Goal: Transaction & Acquisition: Purchase product/service

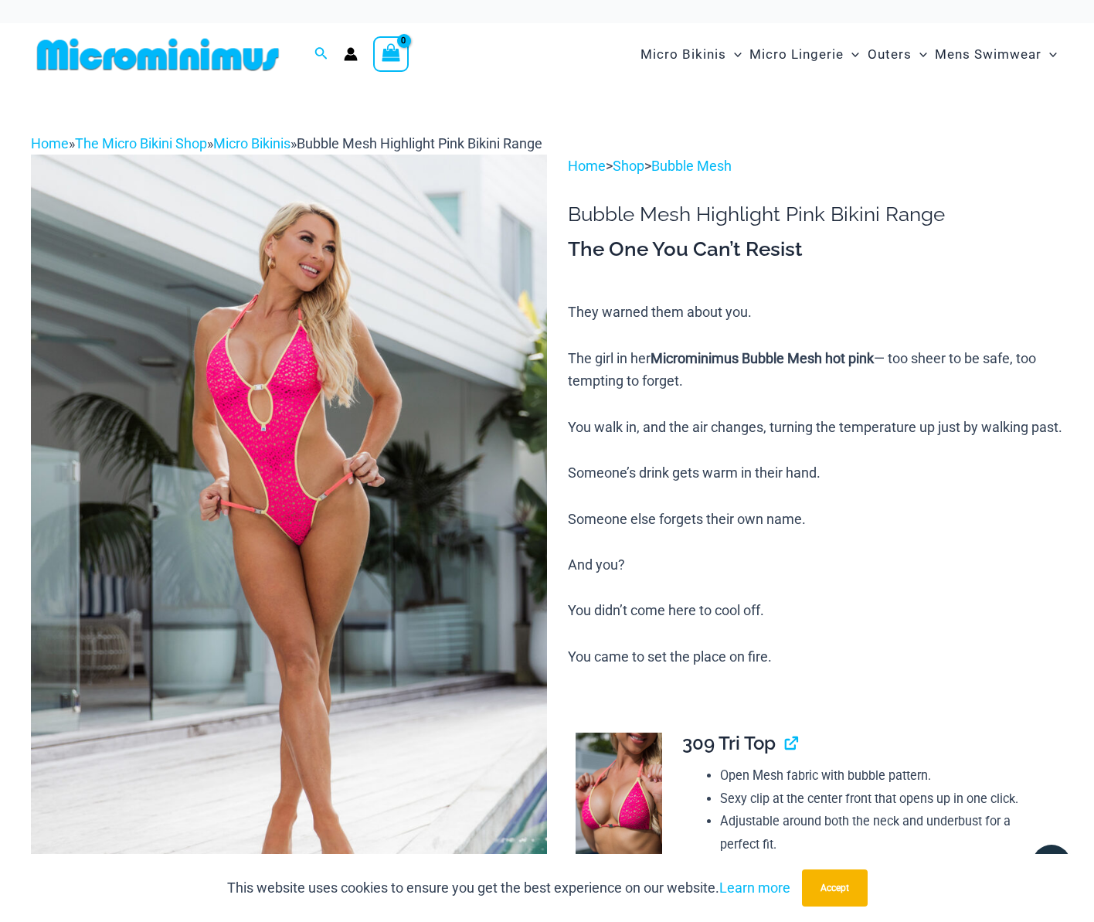
click at [1062, 528] on p "They warned them about you. The girl in her Microminimus Bubble Mesh hot pink —…" at bounding box center [815, 484] width 495 height 367
click at [288, 352] on img at bounding box center [289, 542] width 516 height 774
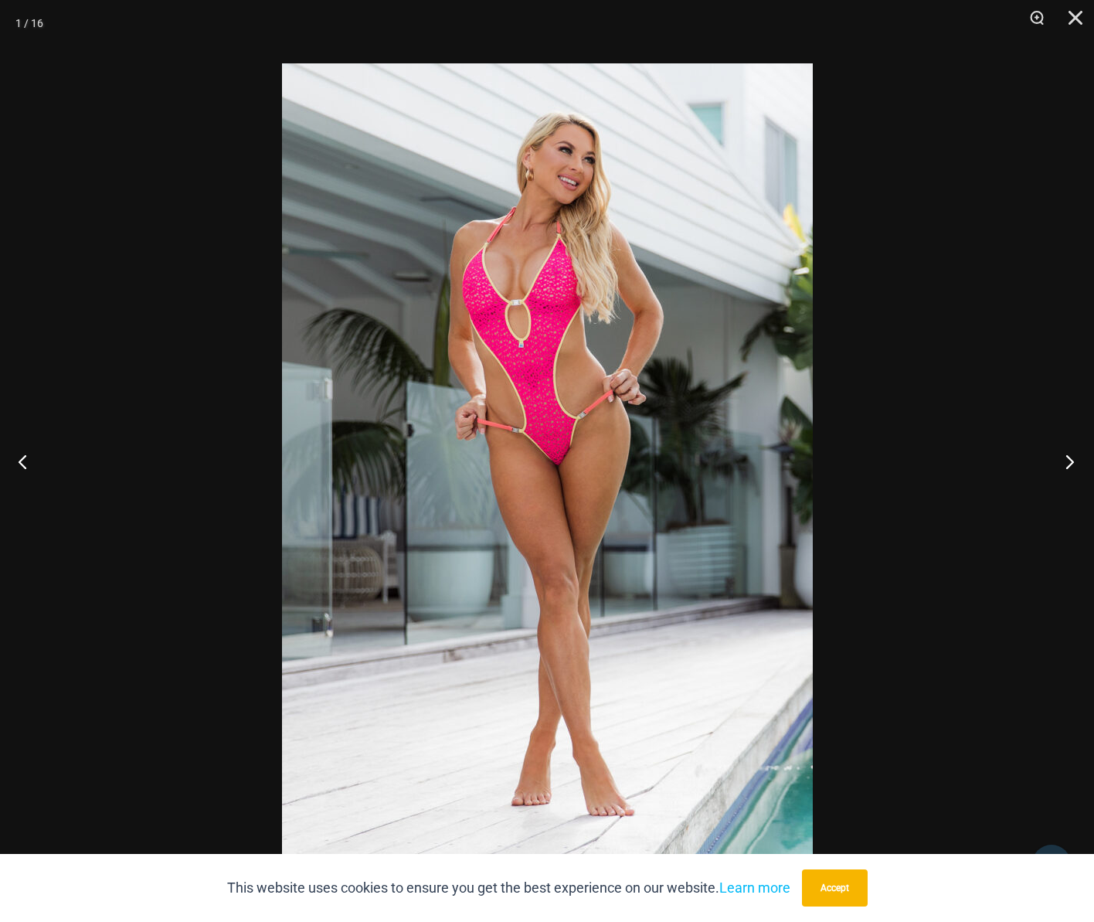
click at [1071, 457] on button "Next" at bounding box center [1065, 461] width 58 height 77
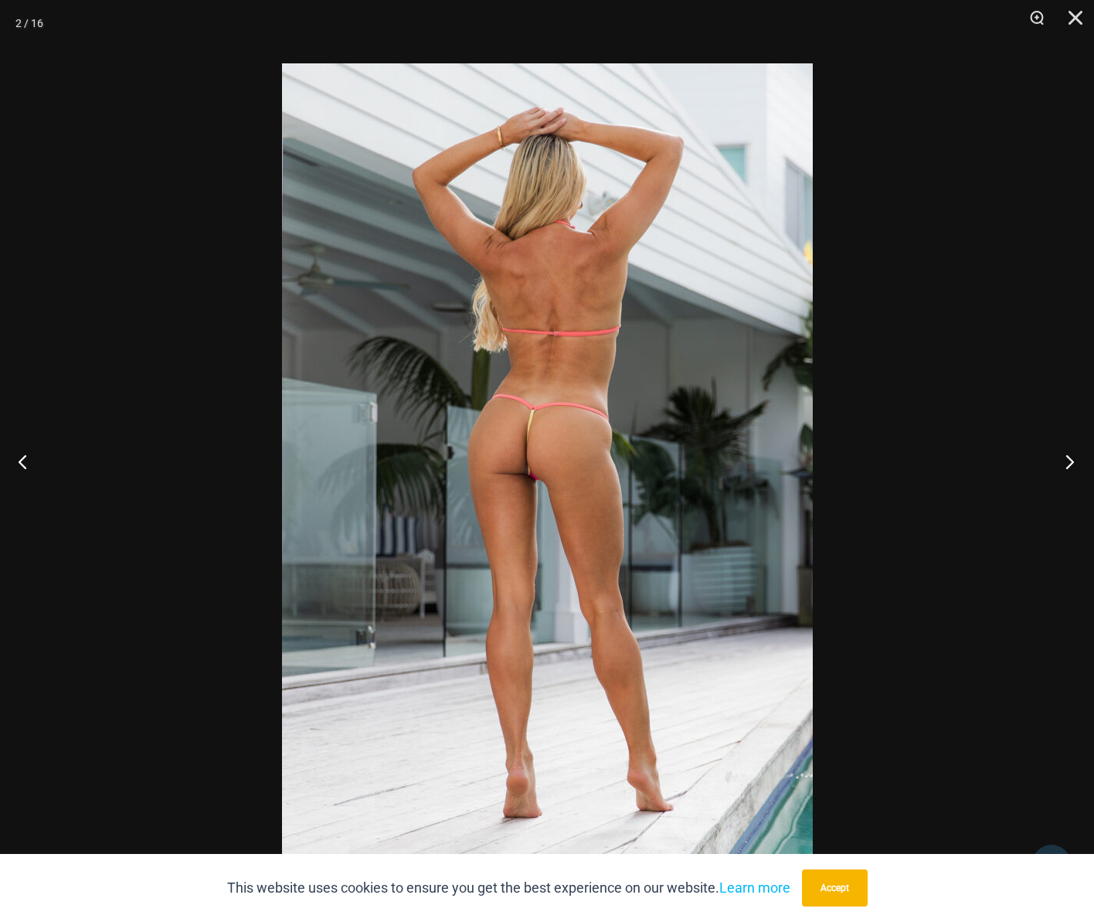
click at [1071, 457] on button "Next" at bounding box center [1065, 461] width 58 height 77
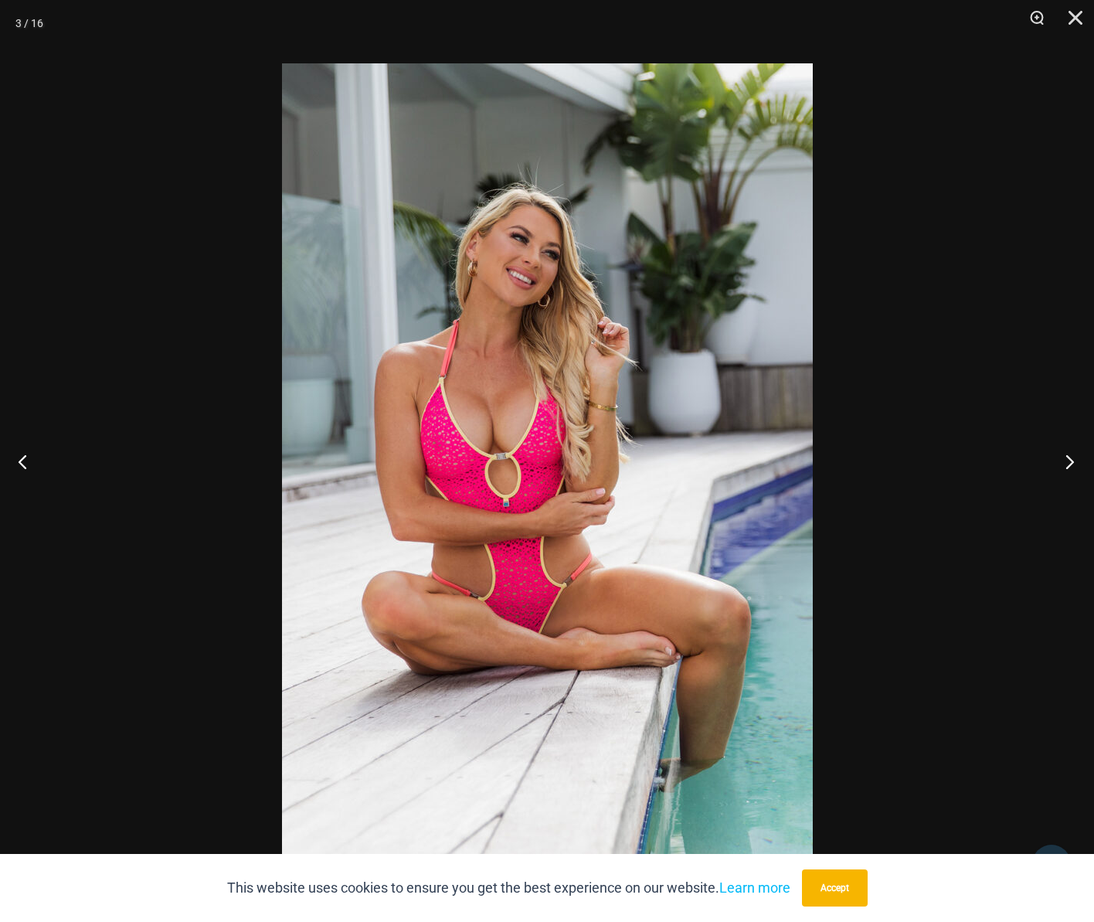
click at [1071, 457] on button "Next" at bounding box center [1065, 461] width 58 height 77
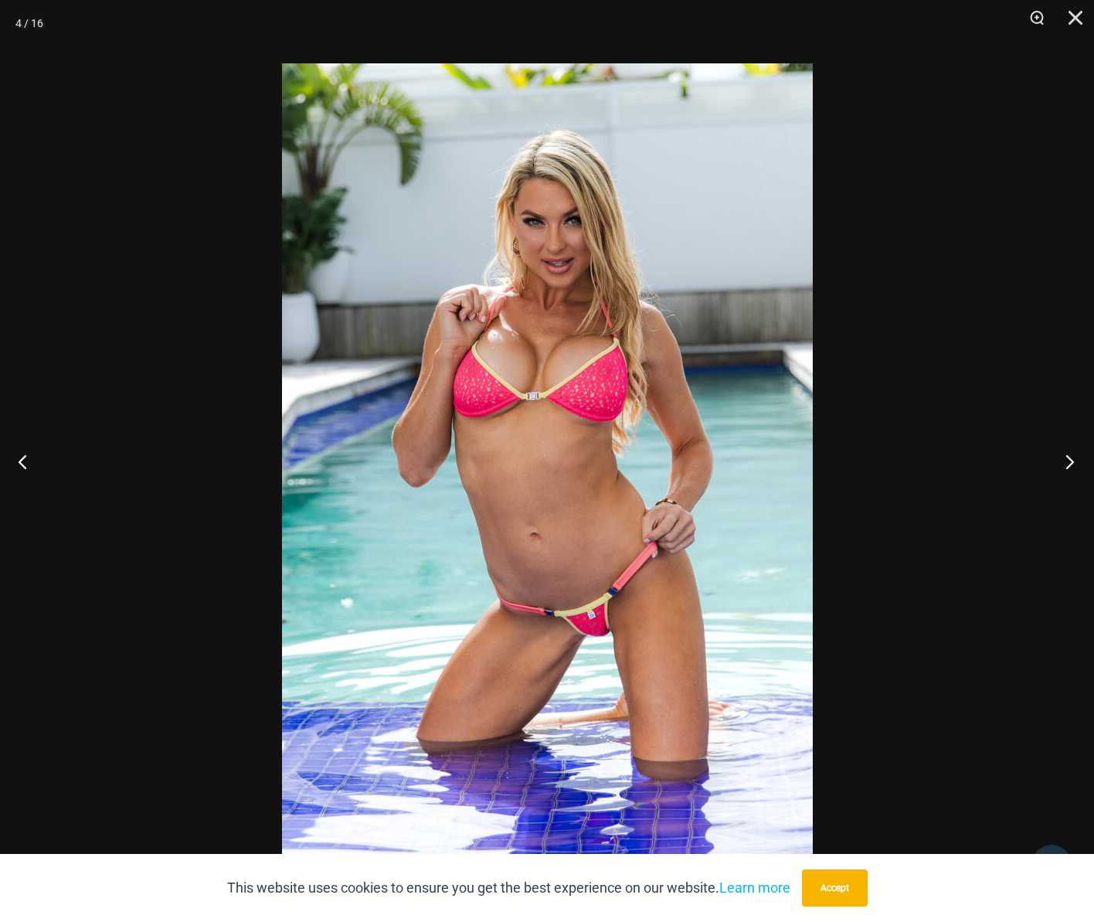
click at [1071, 457] on button "Next" at bounding box center [1065, 461] width 58 height 77
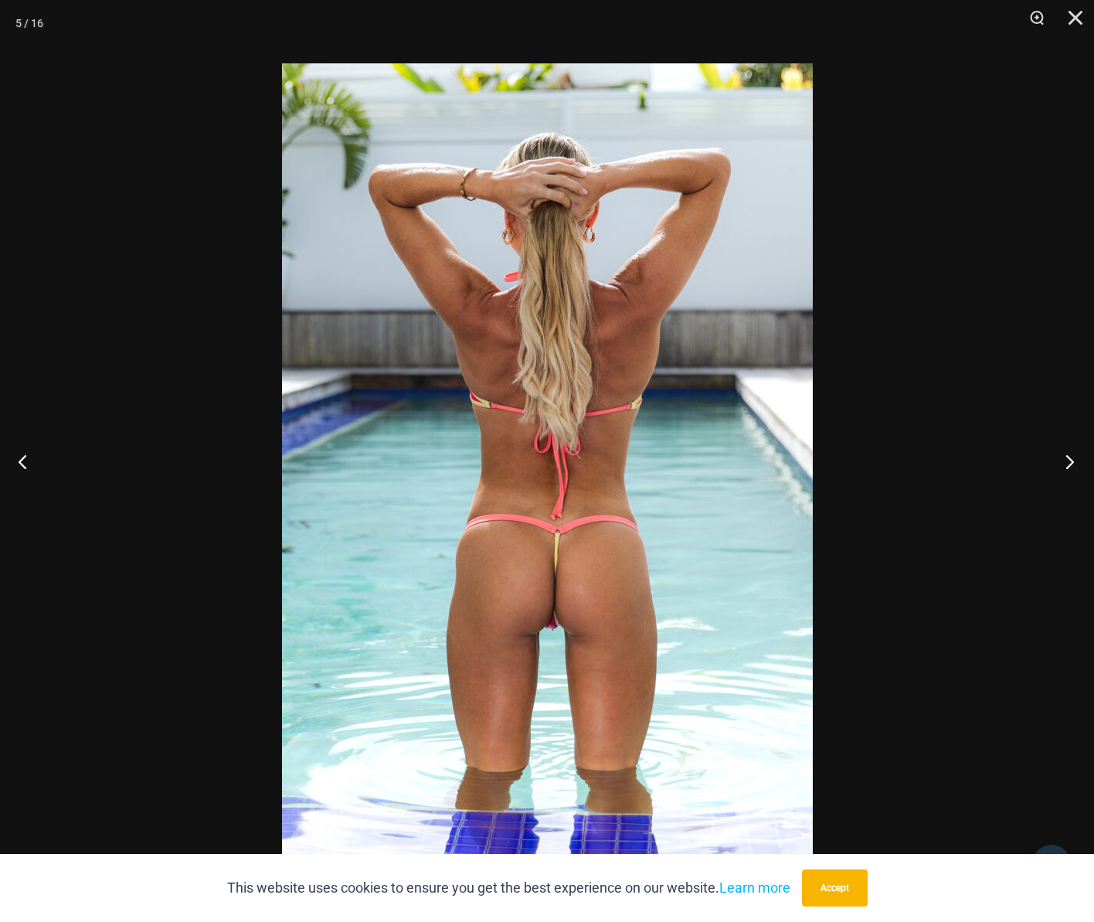
click at [1071, 457] on button "Next" at bounding box center [1065, 461] width 58 height 77
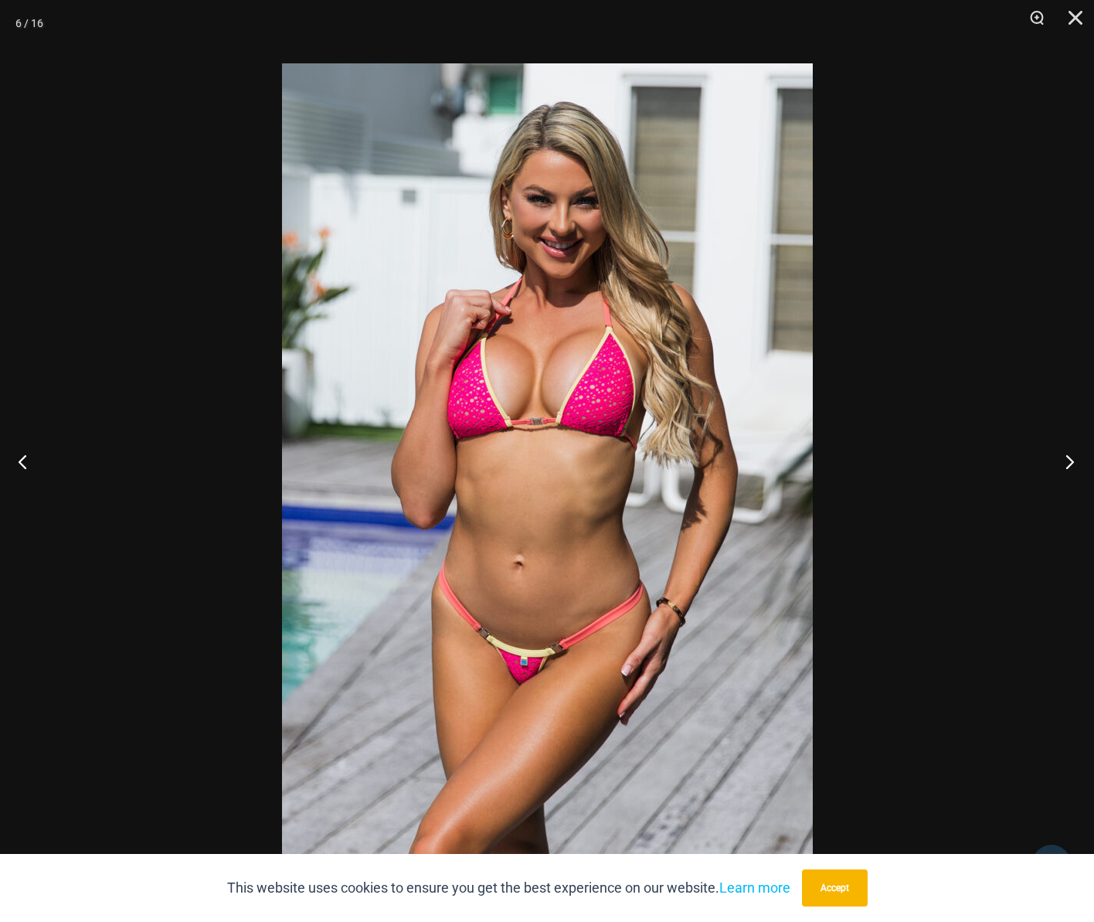
click at [1071, 457] on button "Next" at bounding box center [1065, 461] width 58 height 77
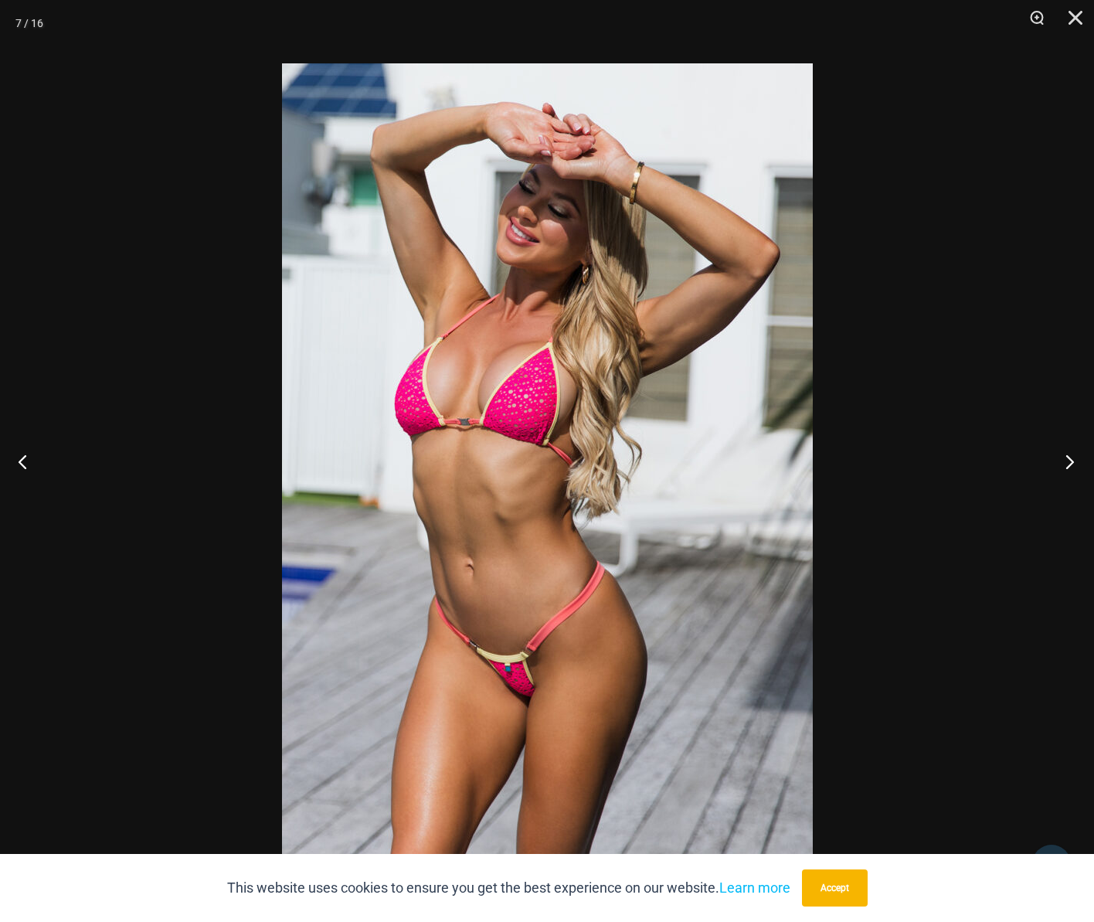
click at [1071, 457] on button "Next" at bounding box center [1065, 461] width 58 height 77
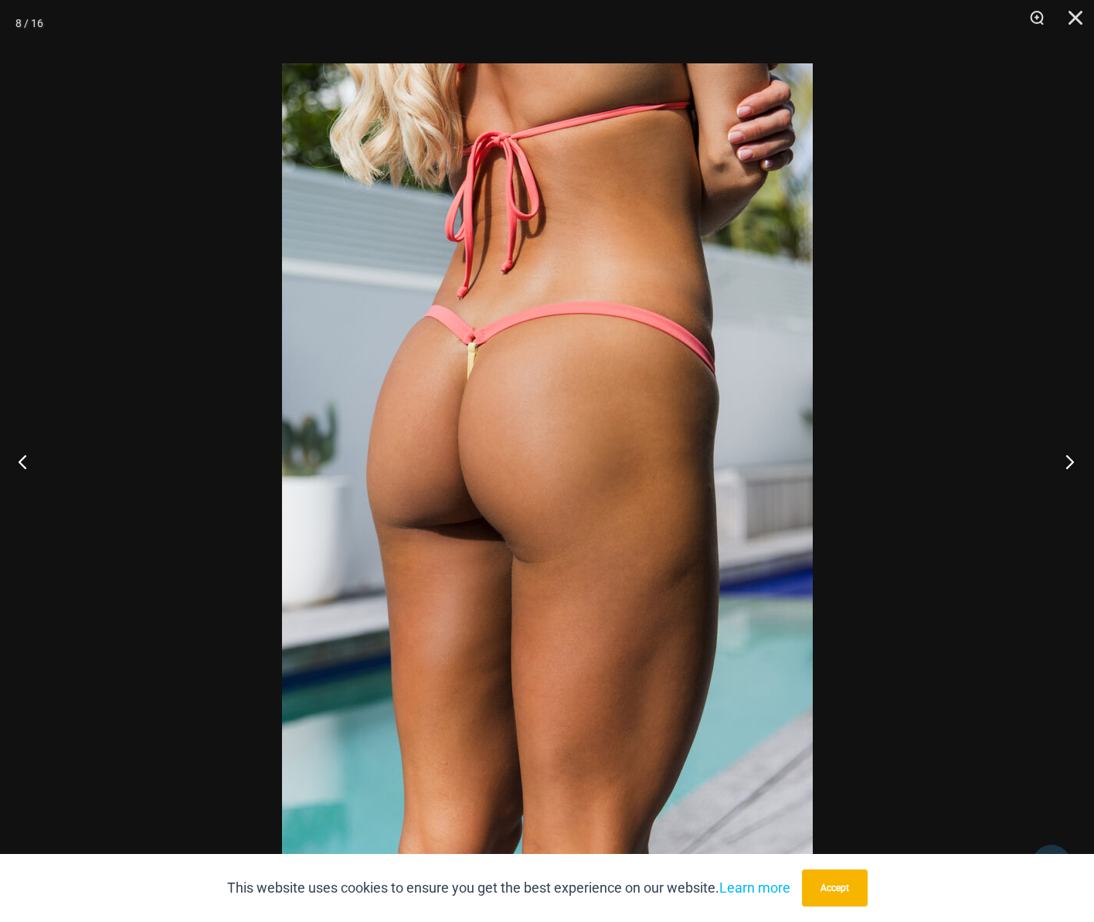
click at [1071, 457] on button "Next" at bounding box center [1065, 461] width 58 height 77
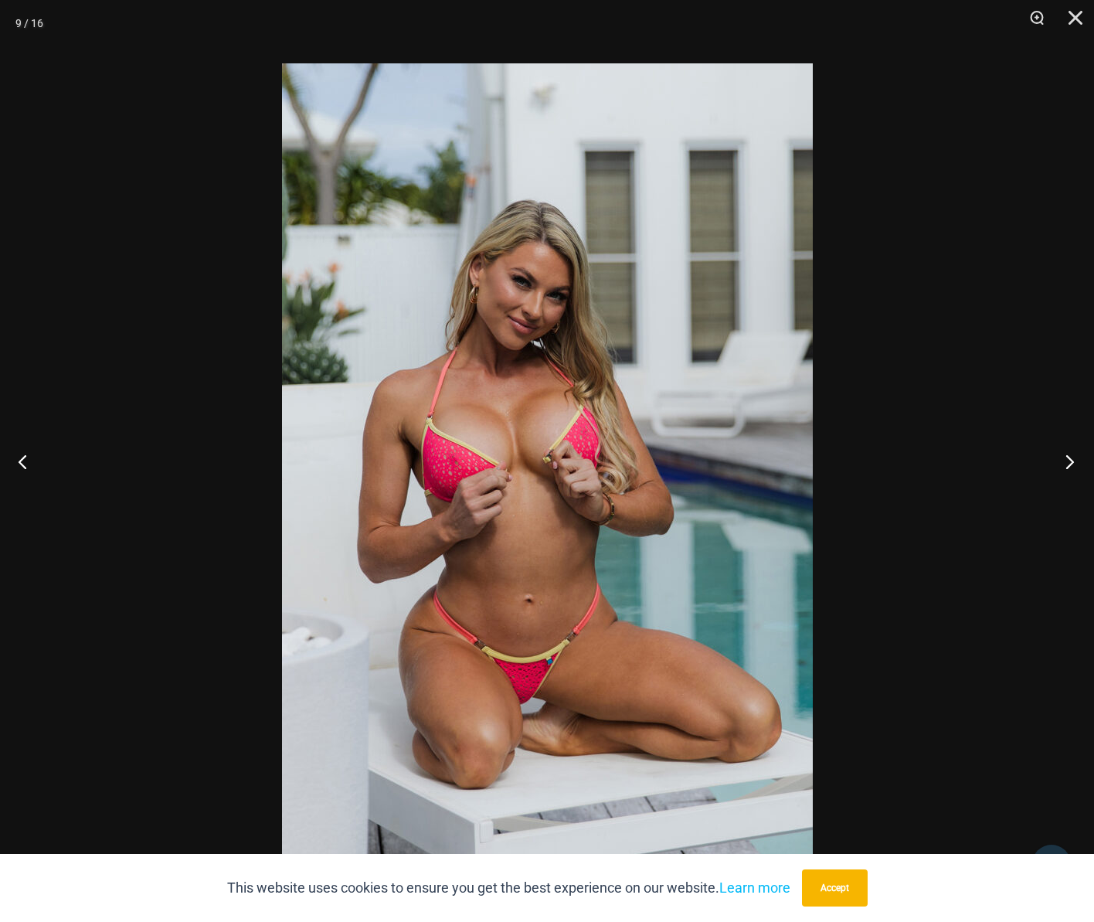
click at [1071, 457] on button "Next" at bounding box center [1065, 461] width 58 height 77
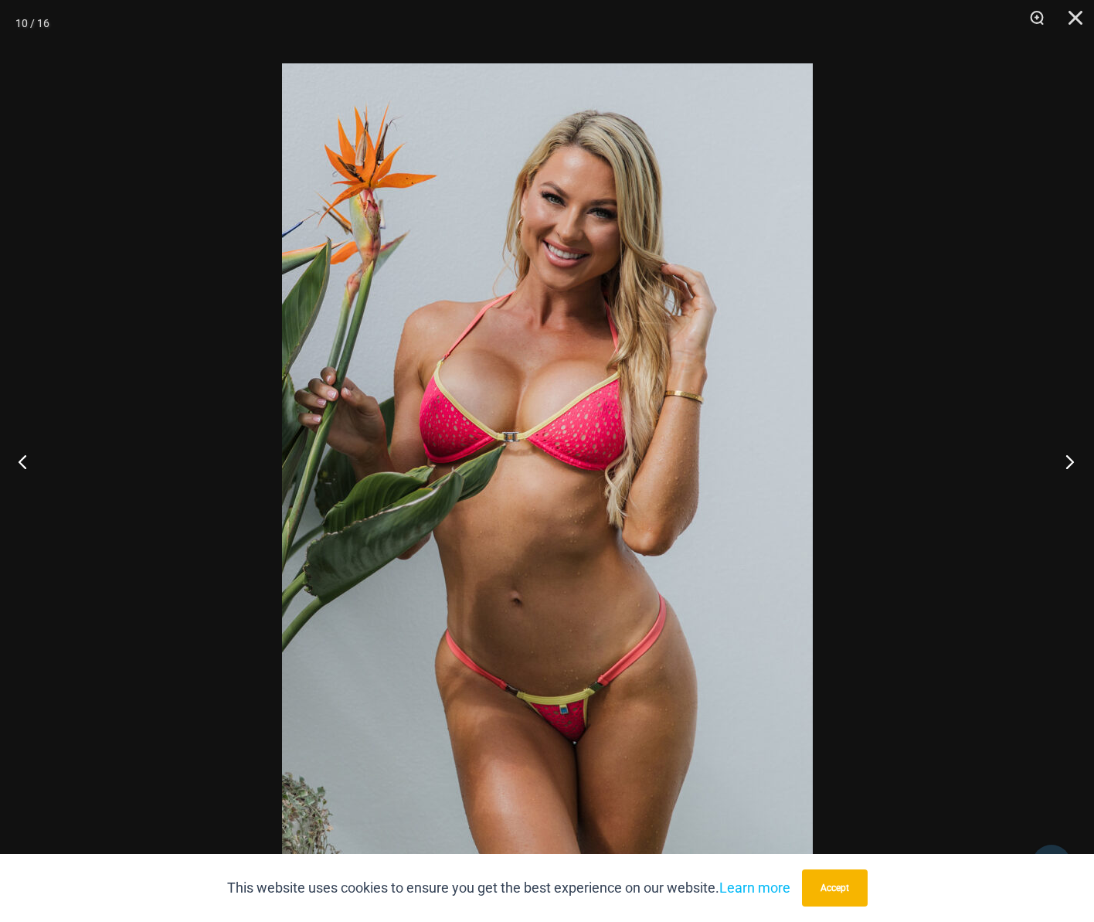
click at [1071, 457] on button "Next" at bounding box center [1065, 461] width 58 height 77
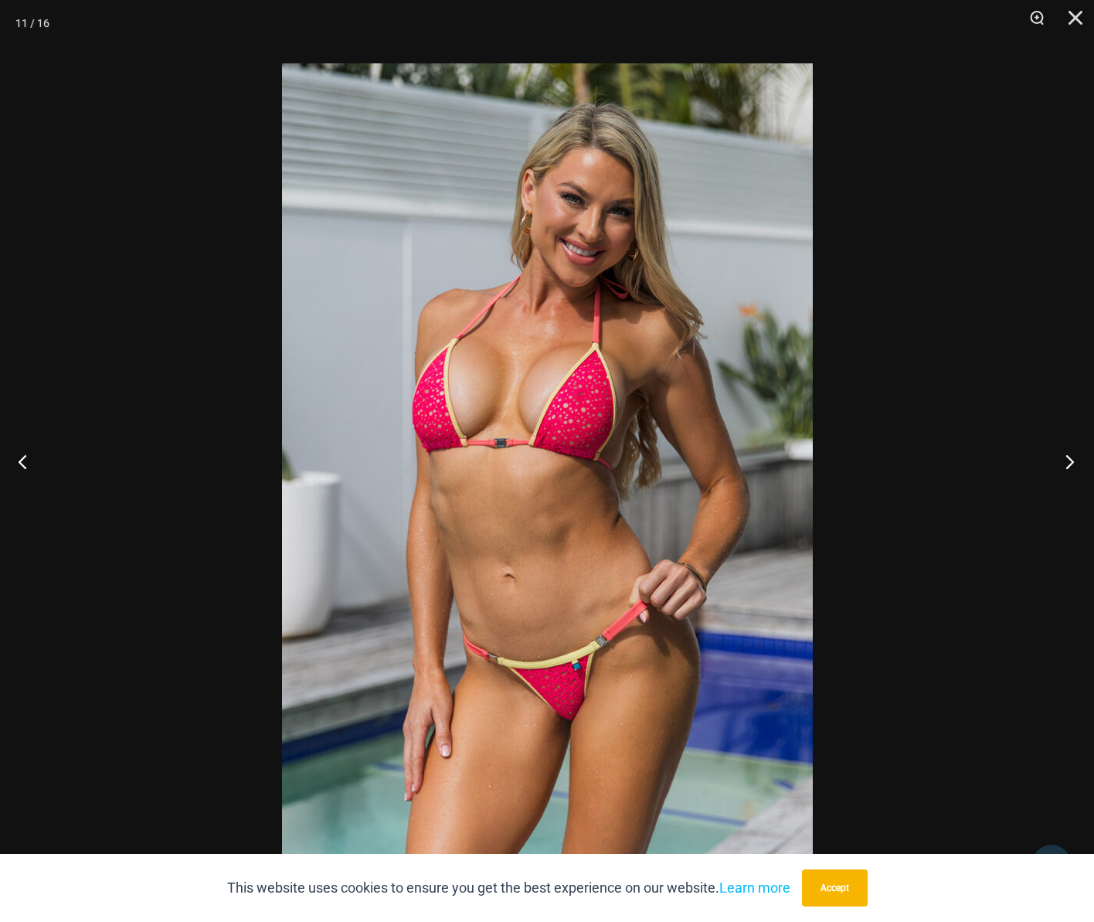
click at [1071, 457] on button "Next" at bounding box center [1065, 461] width 58 height 77
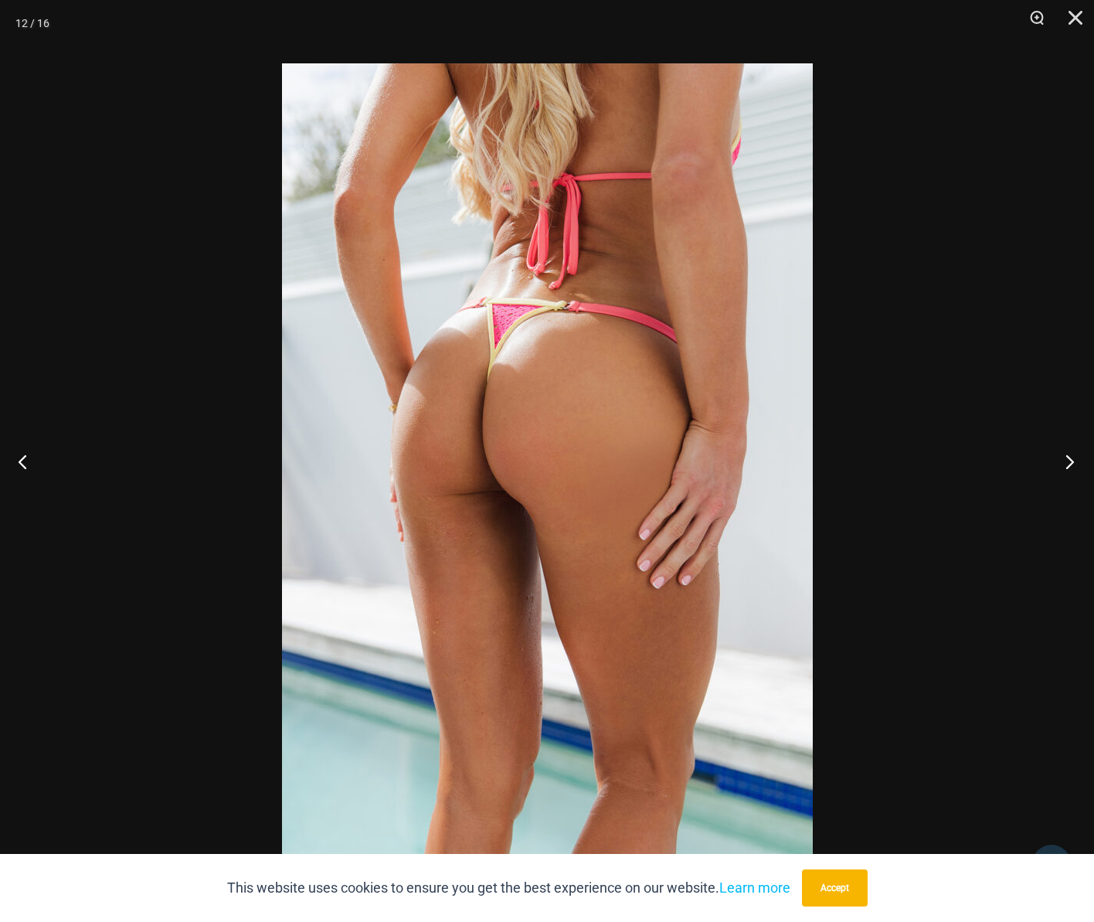
click at [1071, 457] on button "Next" at bounding box center [1065, 461] width 58 height 77
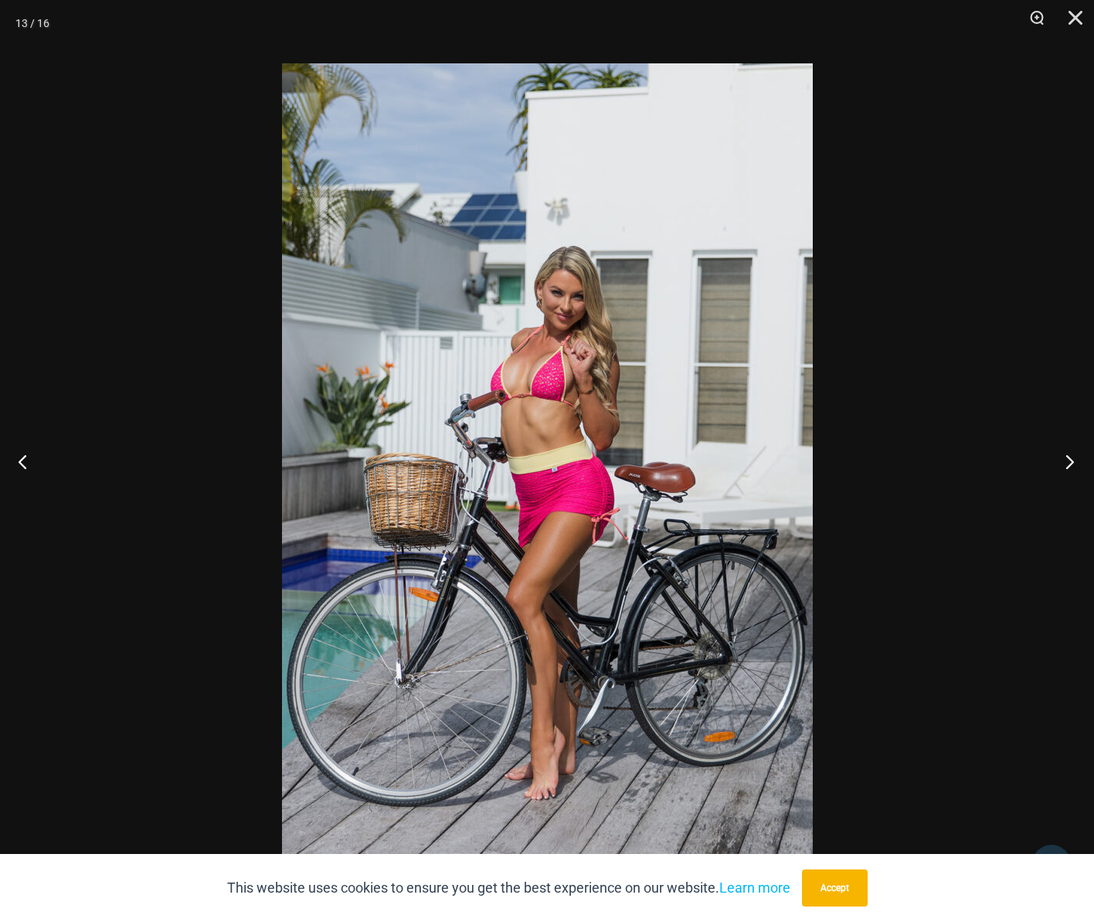
click at [1071, 457] on button "Next" at bounding box center [1065, 461] width 58 height 77
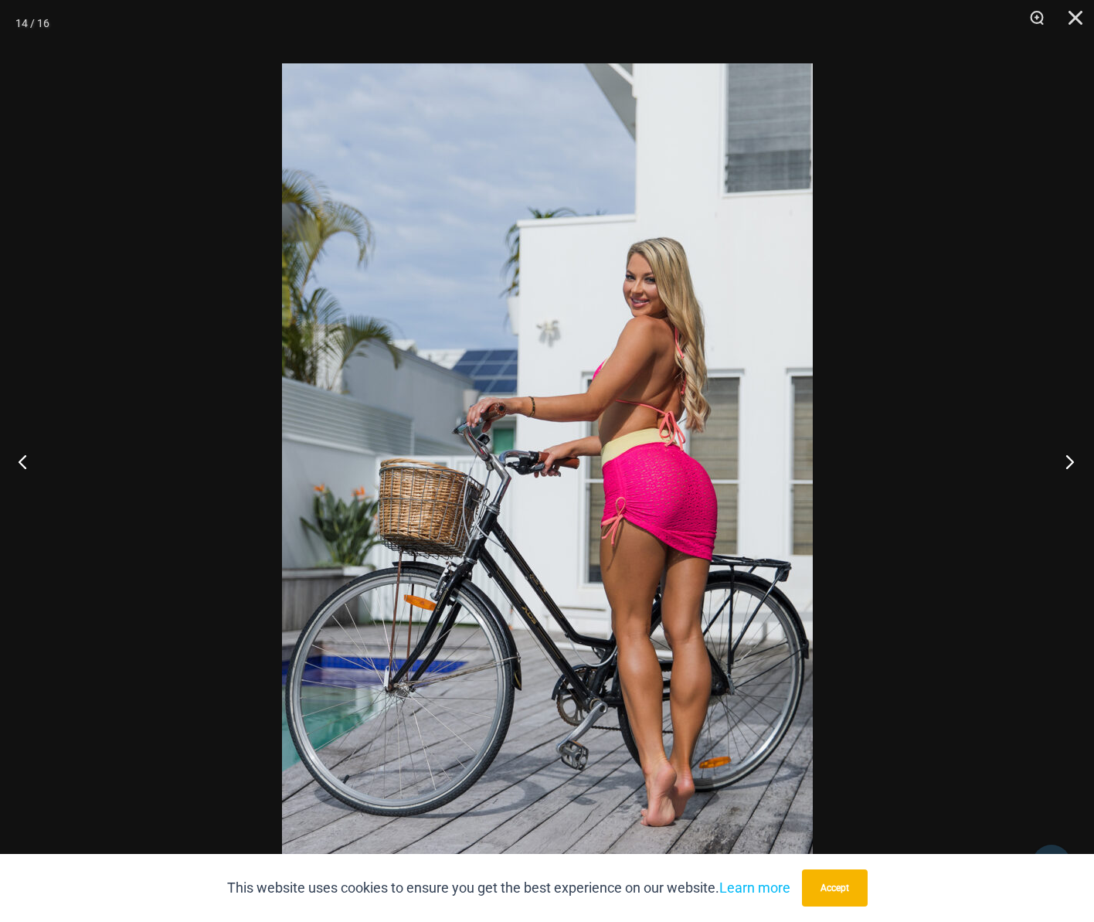
click at [1071, 457] on button "Next" at bounding box center [1065, 461] width 58 height 77
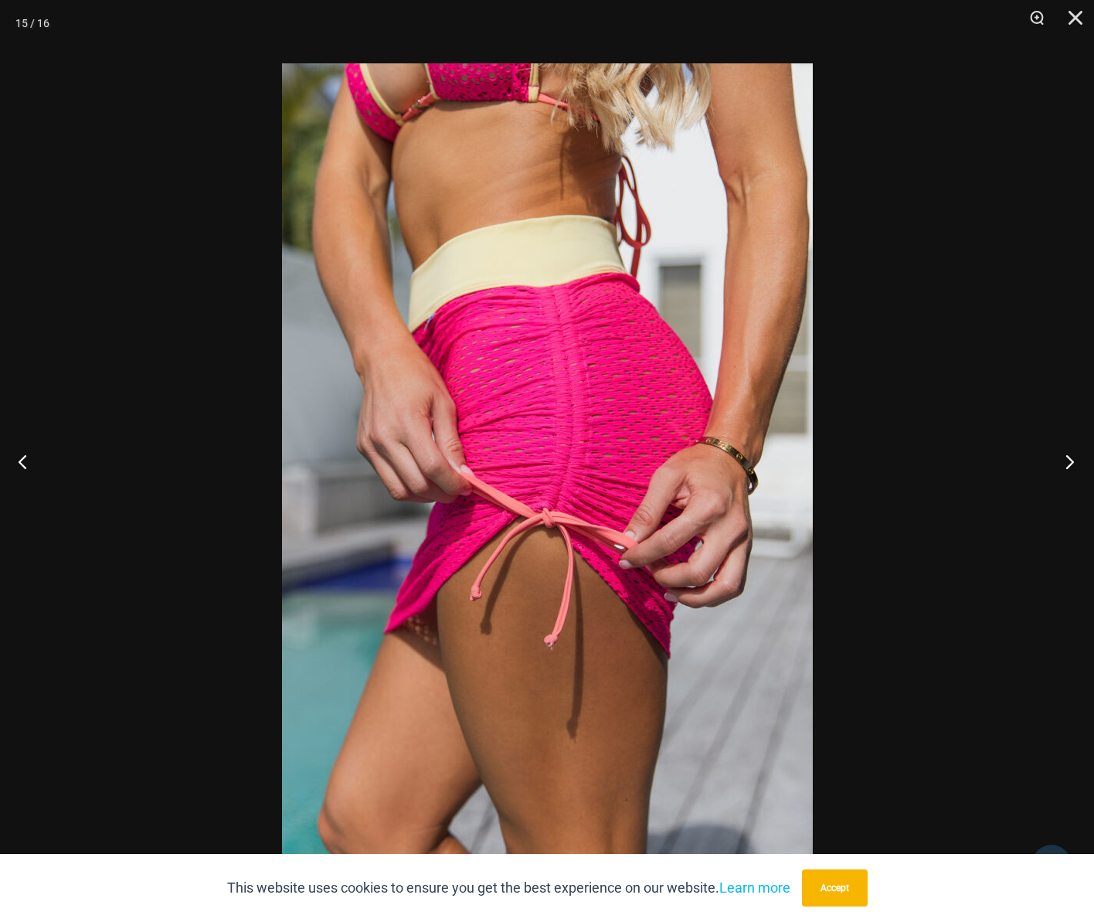
click at [1071, 457] on button "Next" at bounding box center [1065, 461] width 58 height 77
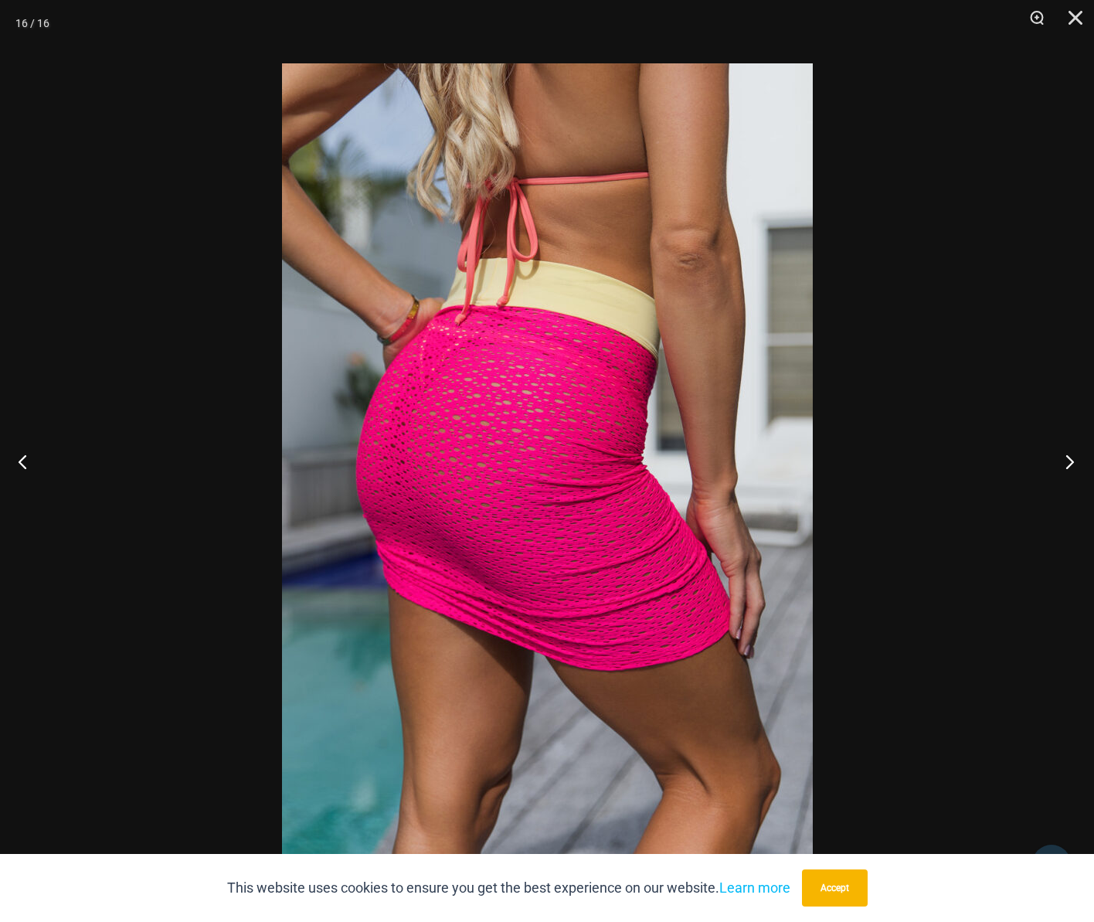
click at [1071, 457] on button "Next" at bounding box center [1065, 461] width 58 height 77
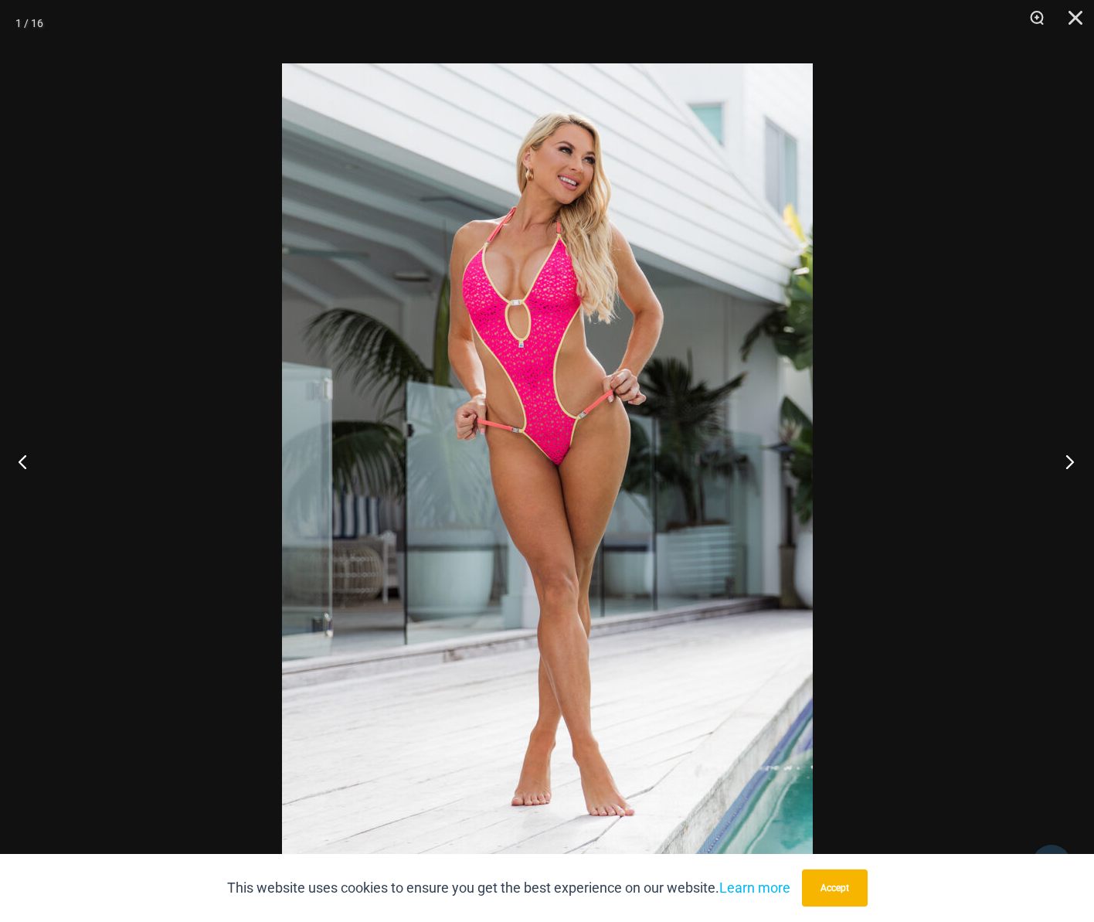
click at [1071, 457] on button "Next" at bounding box center [1065, 461] width 58 height 77
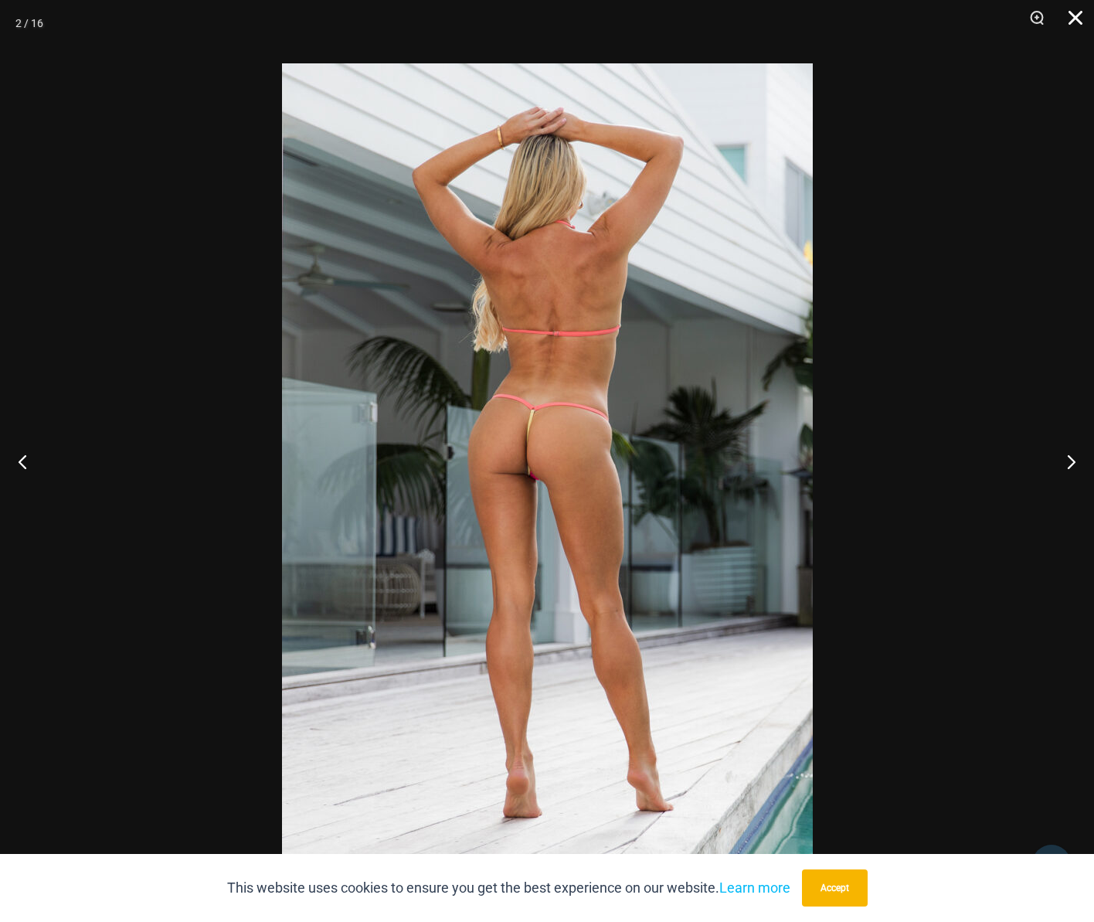
click at [1086, 14] on button "Close" at bounding box center [1070, 23] width 39 height 46
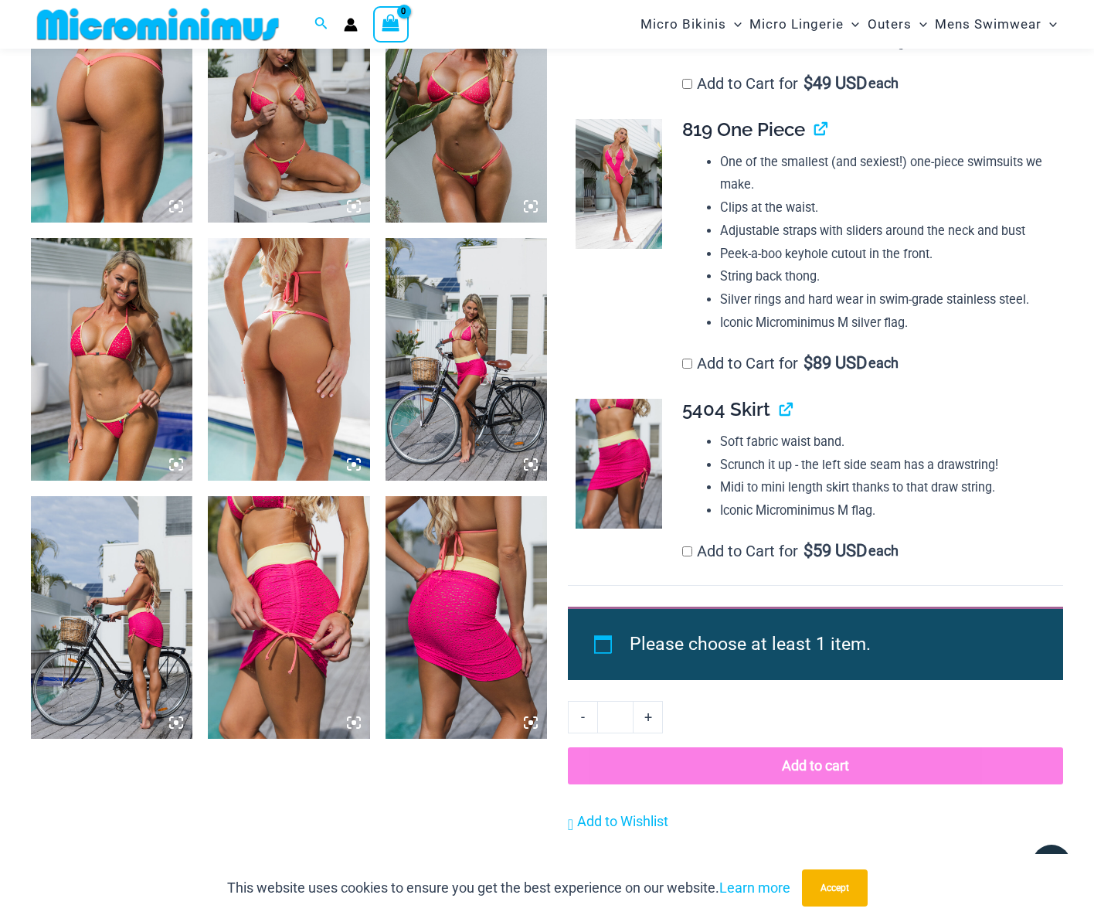
scroll to position [1531, 0]
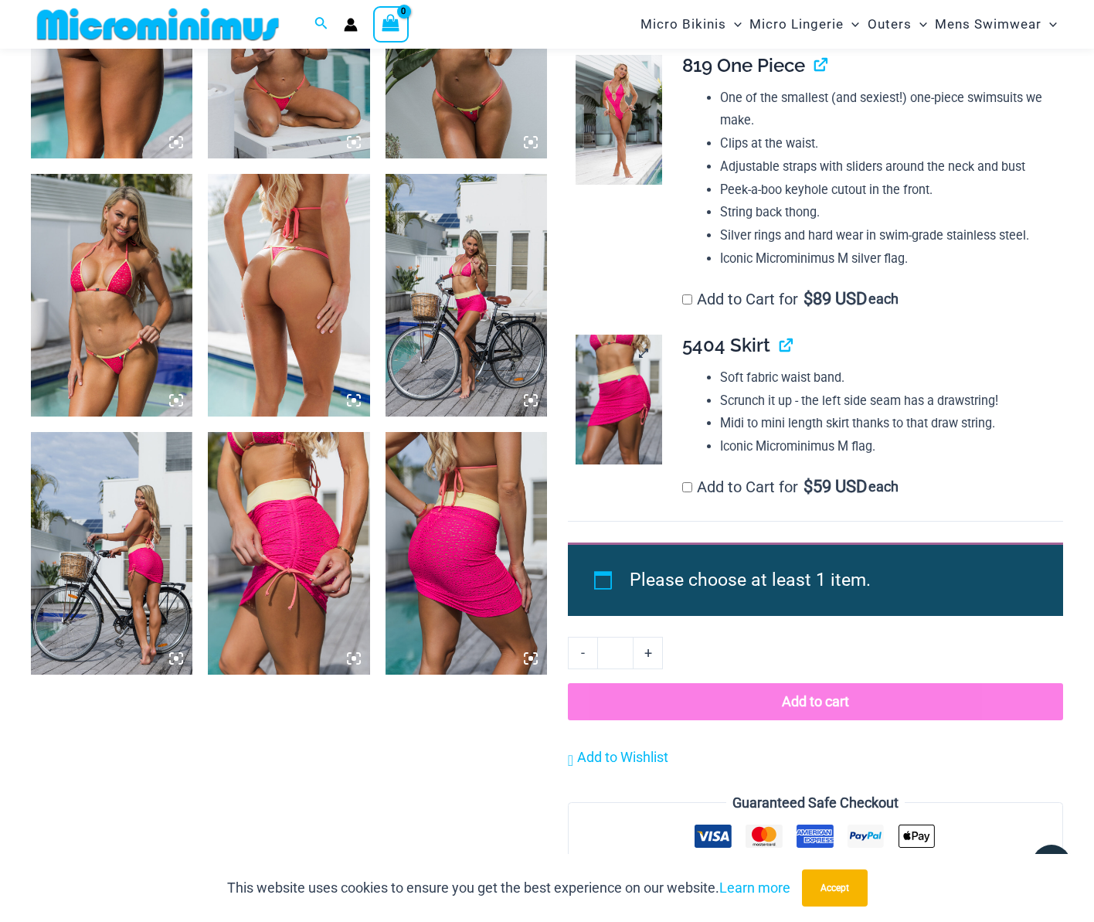
click at [612, 450] on img at bounding box center [619, 400] width 87 height 130
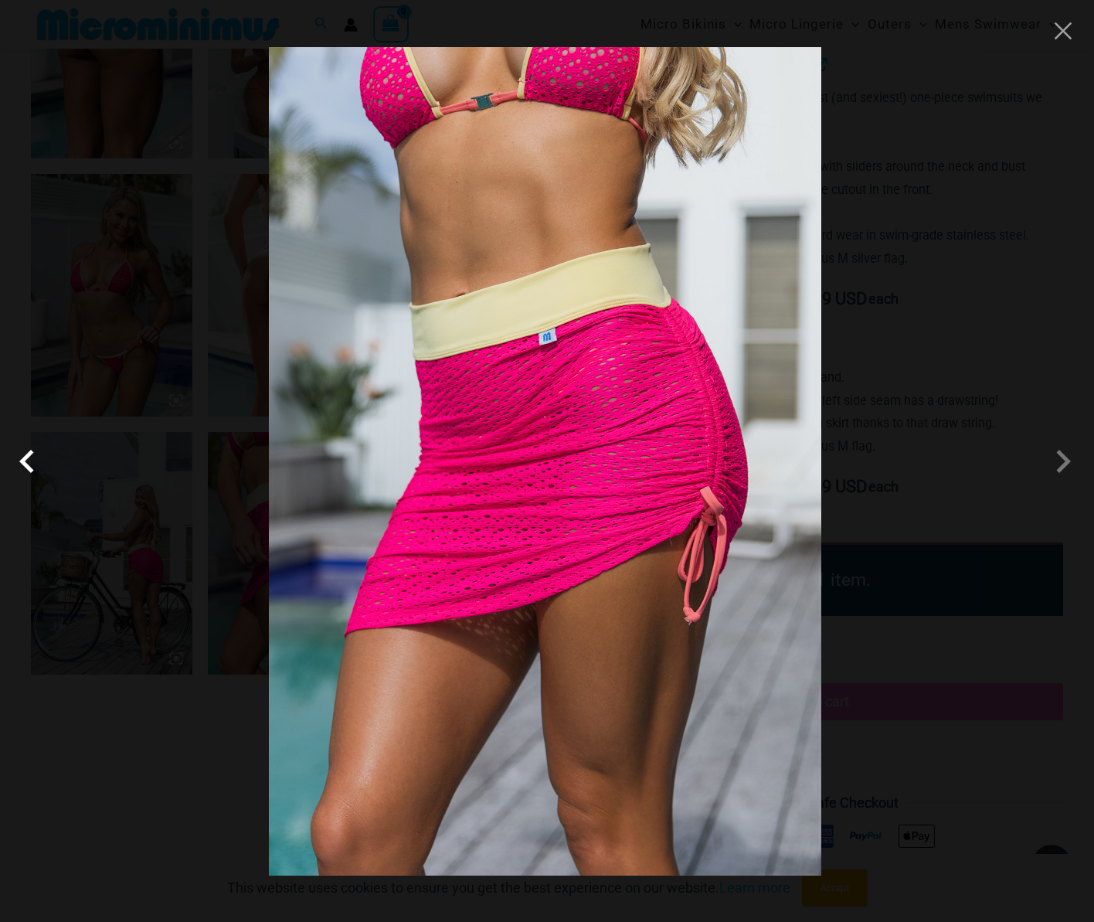
click at [32, 460] on span at bounding box center [31, 461] width 46 height 46
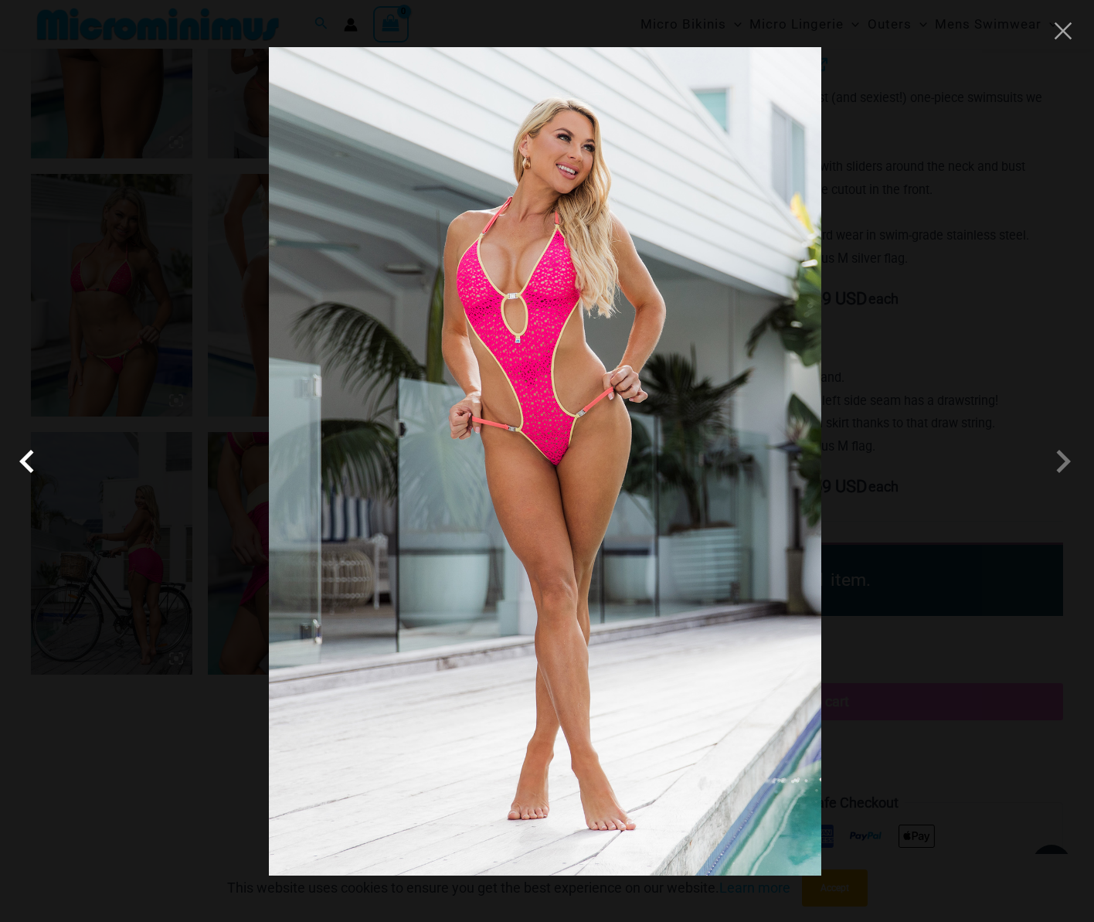
click at [32, 460] on span at bounding box center [31, 461] width 46 height 46
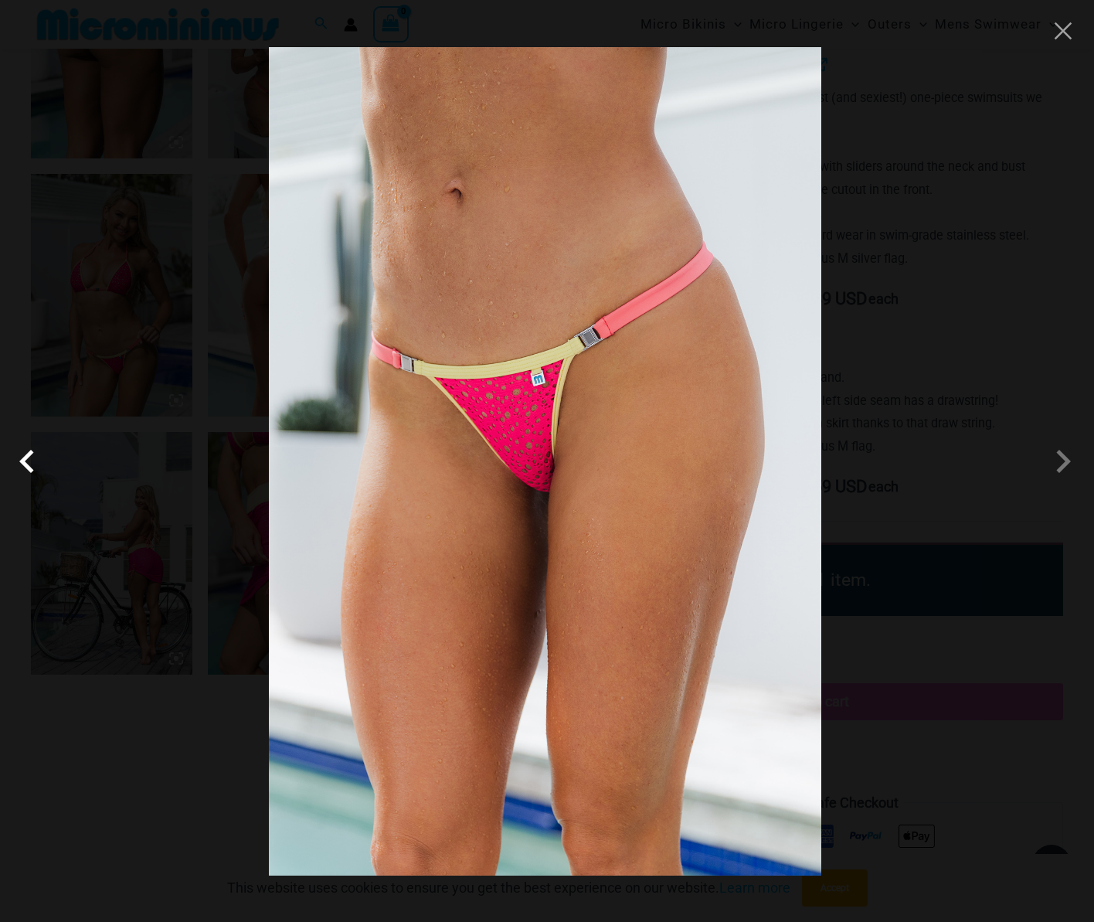
click at [32, 460] on span at bounding box center [31, 461] width 46 height 46
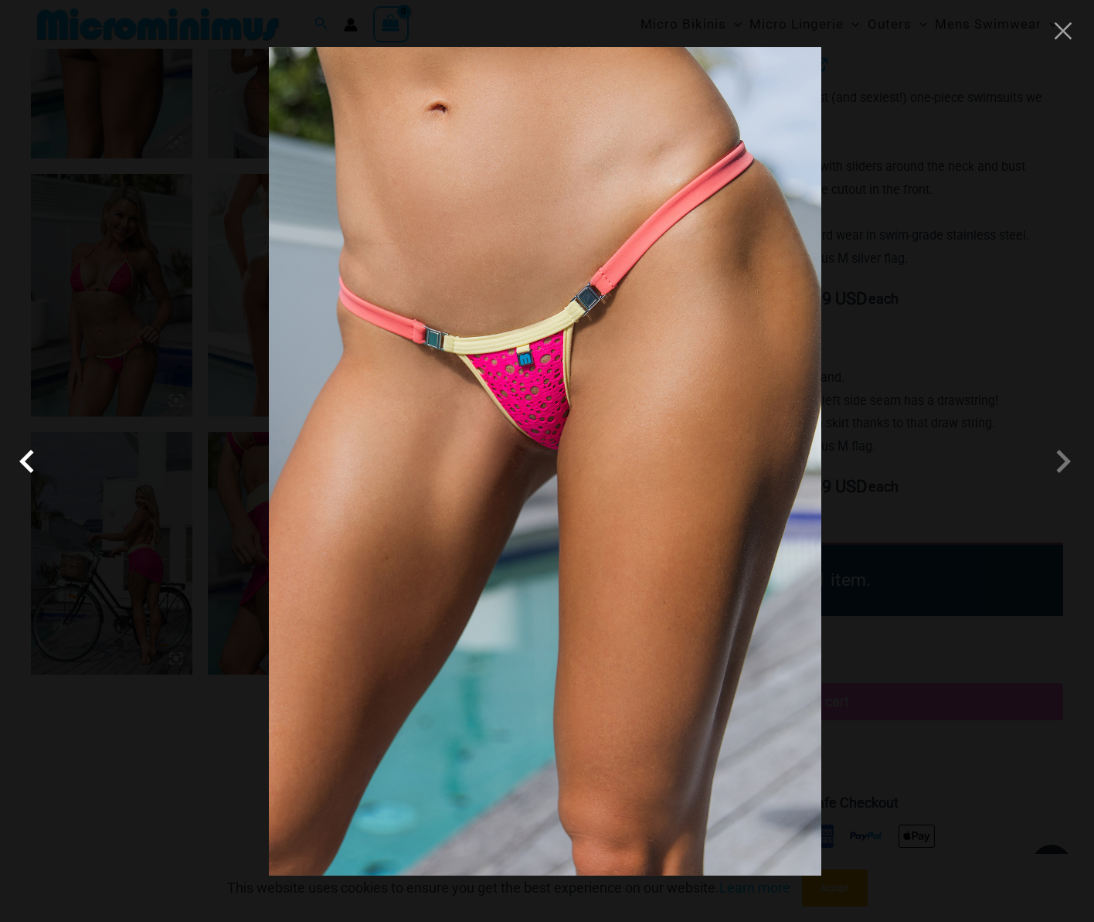
click at [32, 460] on span at bounding box center [31, 461] width 46 height 46
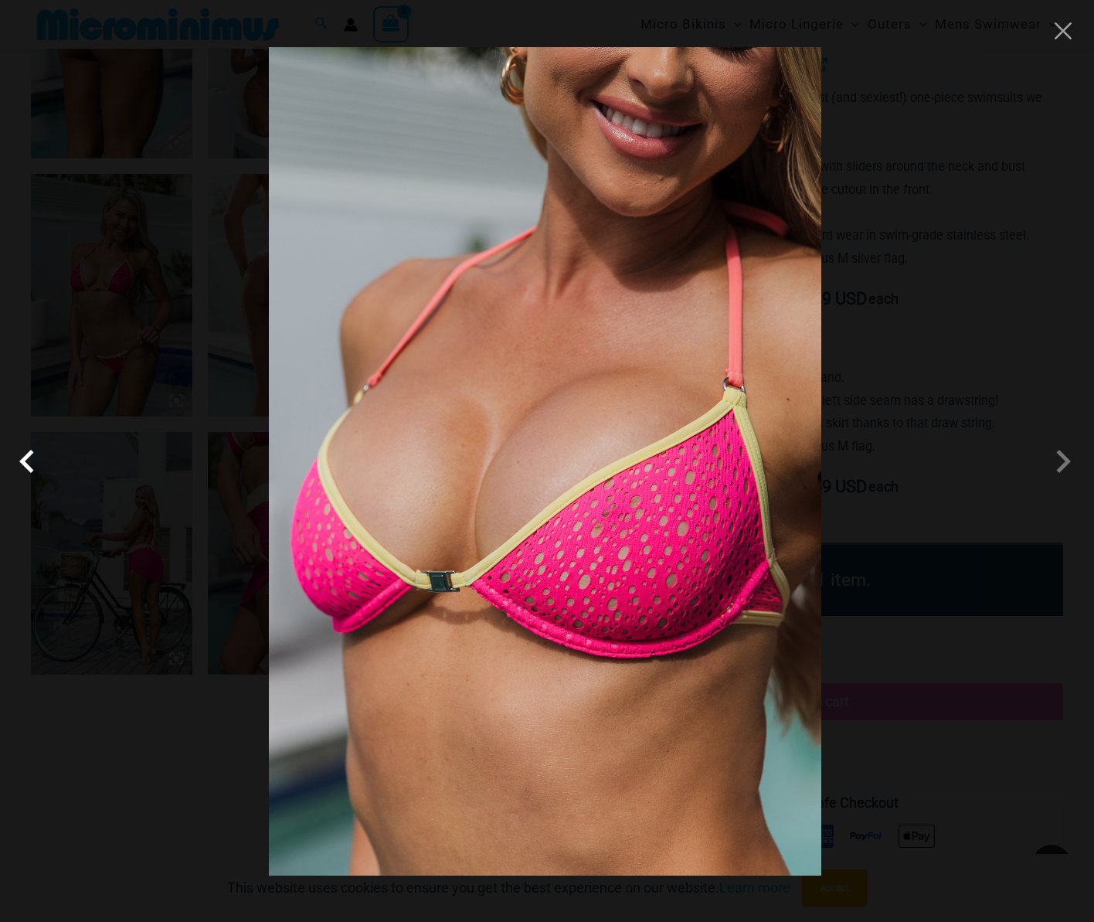
click at [32, 460] on span at bounding box center [31, 461] width 46 height 46
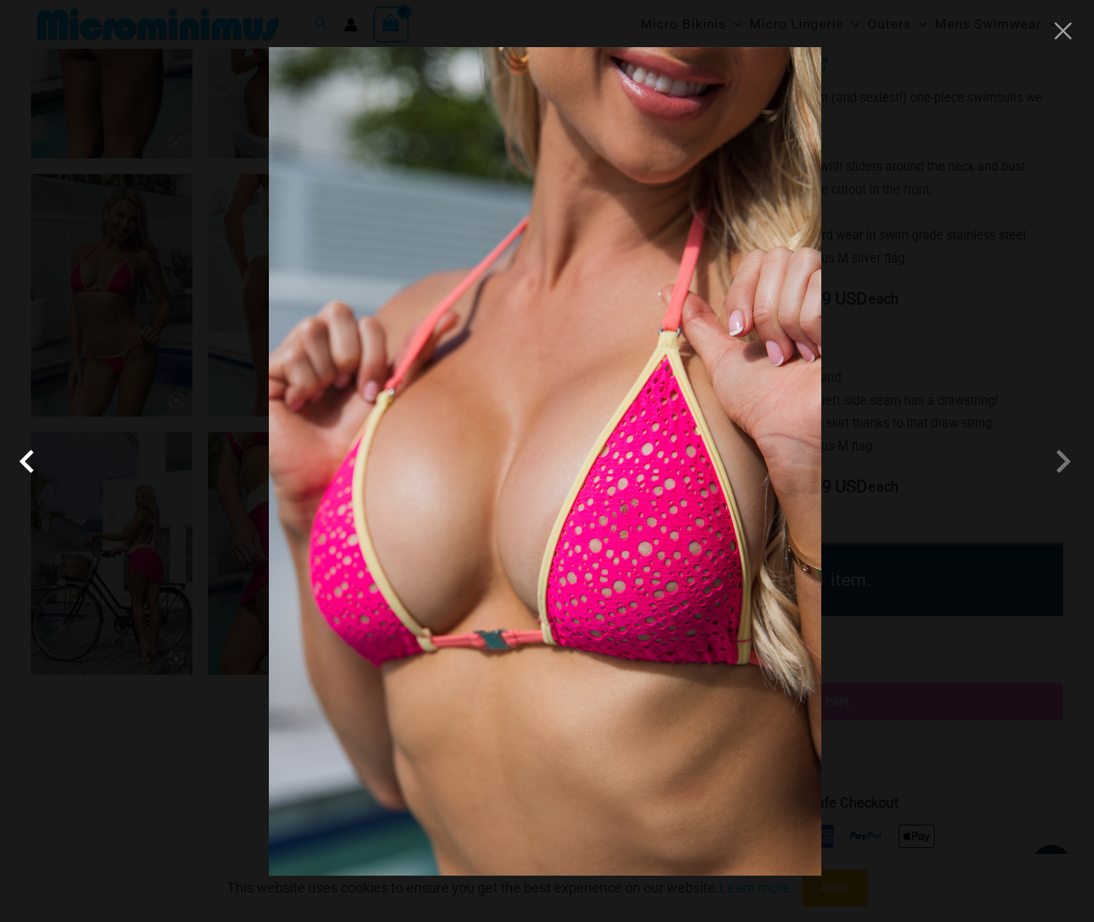
click at [32, 460] on span at bounding box center [31, 461] width 46 height 46
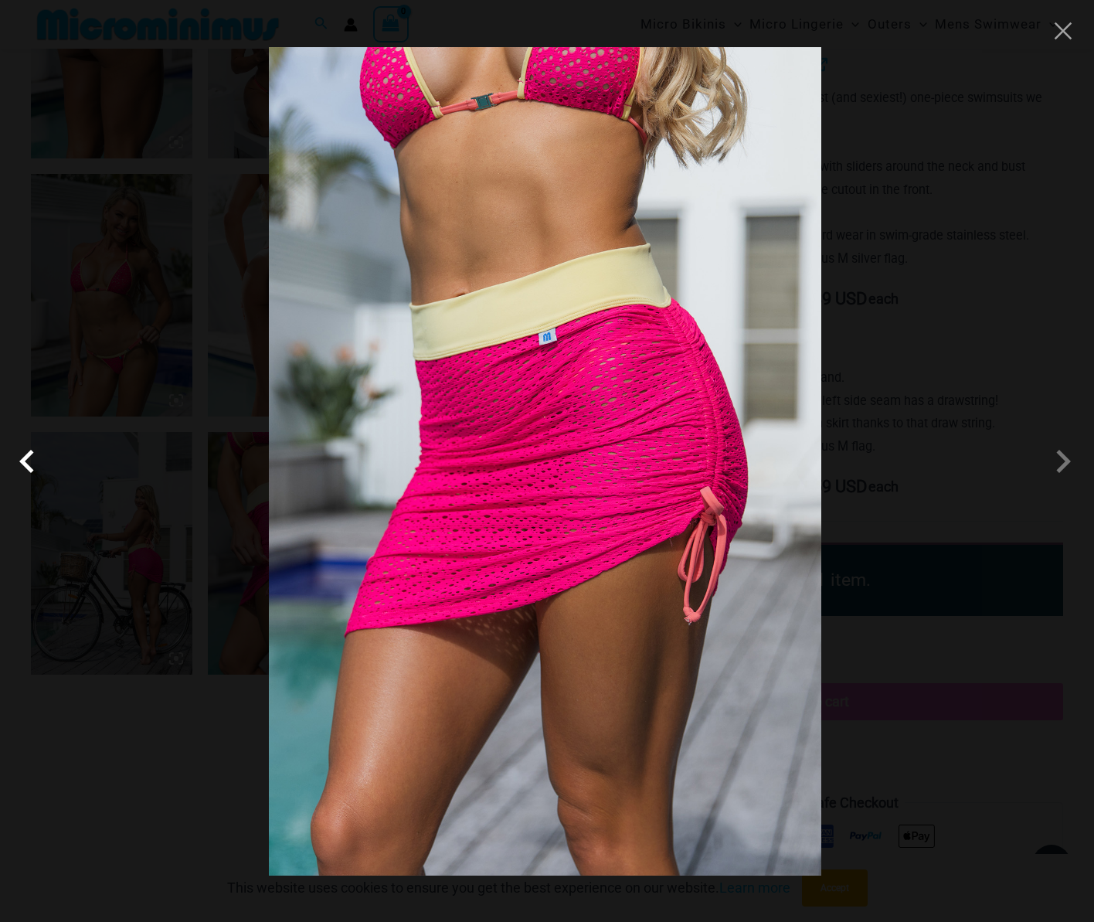
click at [32, 460] on span at bounding box center [31, 461] width 46 height 46
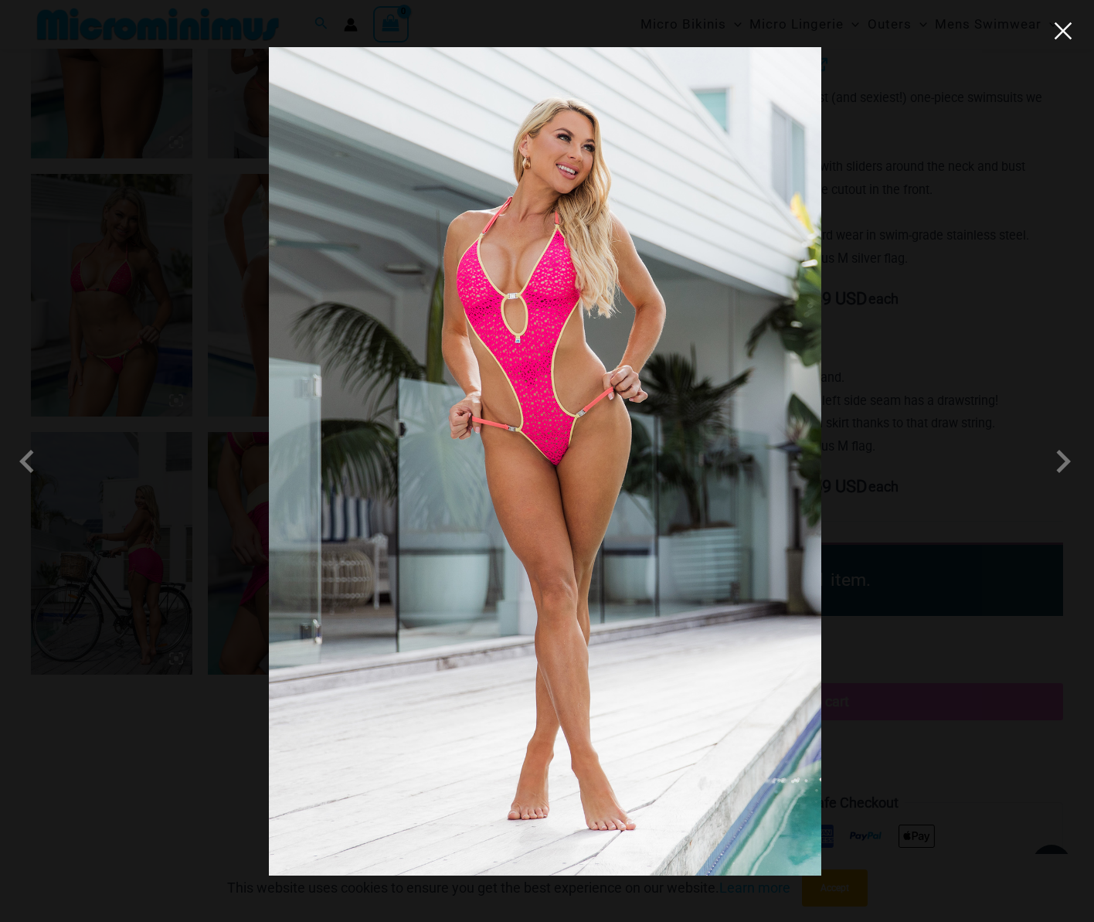
click at [1060, 29] on button "Close" at bounding box center [1063, 30] width 23 height 23
